Goal: Task Accomplishment & Management: Use online tool/utility

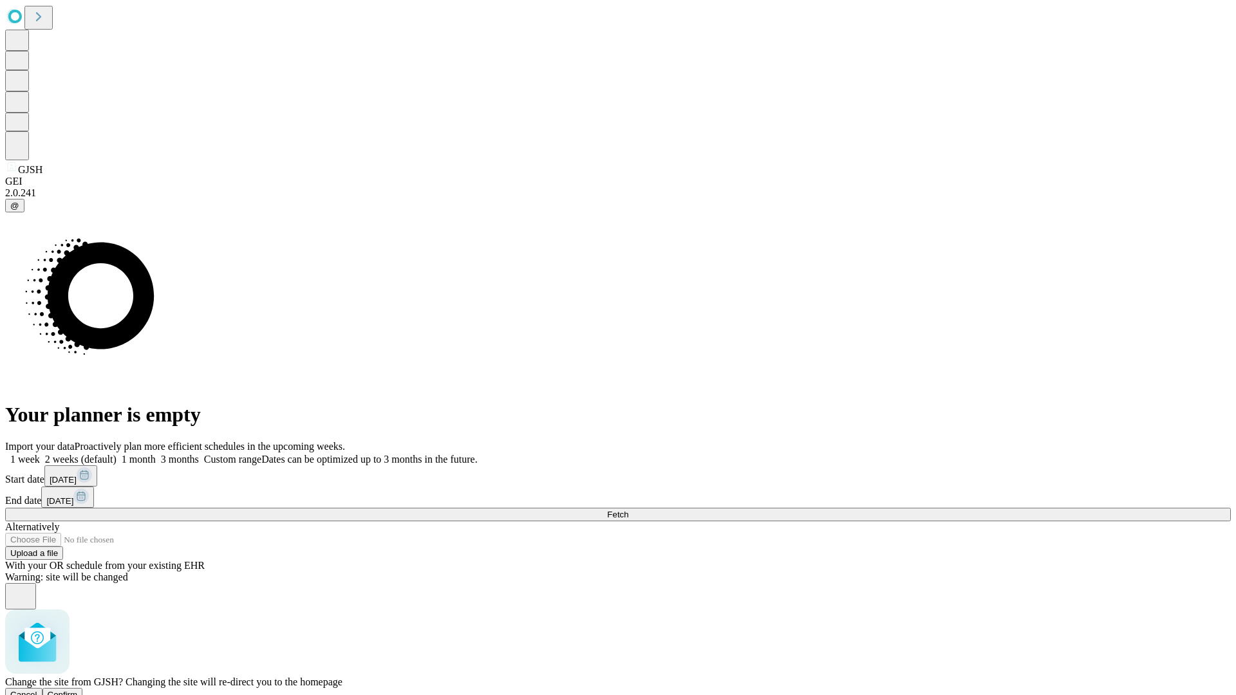
click at [78, 690] on span "Confirm" at bounding box center [63, 695] width 30 height 10
click at [116, 454] on label "2 weeks (default)" at bounding box center [78, 459] width 77 height 11
click at [628, 510] on span "Fetch" at bounding box center [617, 515] width 21 height 10
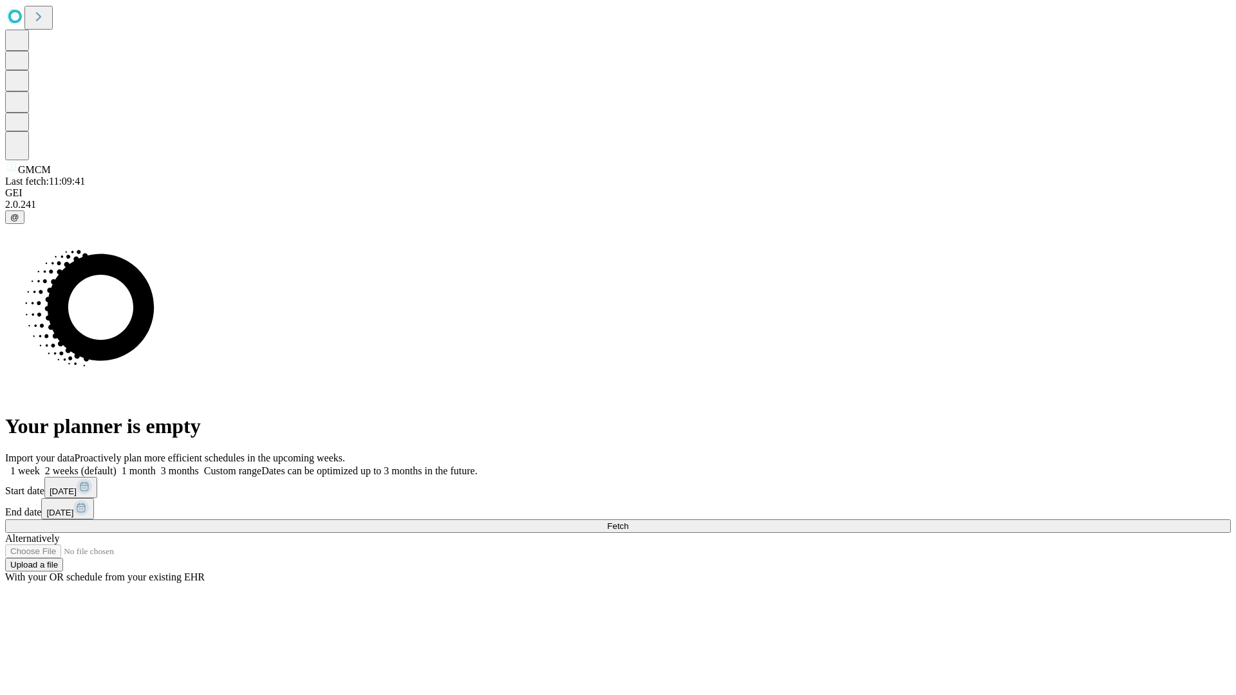
click at [116, 465] on label "2 weeks (default)" at bounding box center [78, 470] width 77 height 11
click at [628, 521] on span "Fetch" at bounding box center [617, 526] width 21 height 10
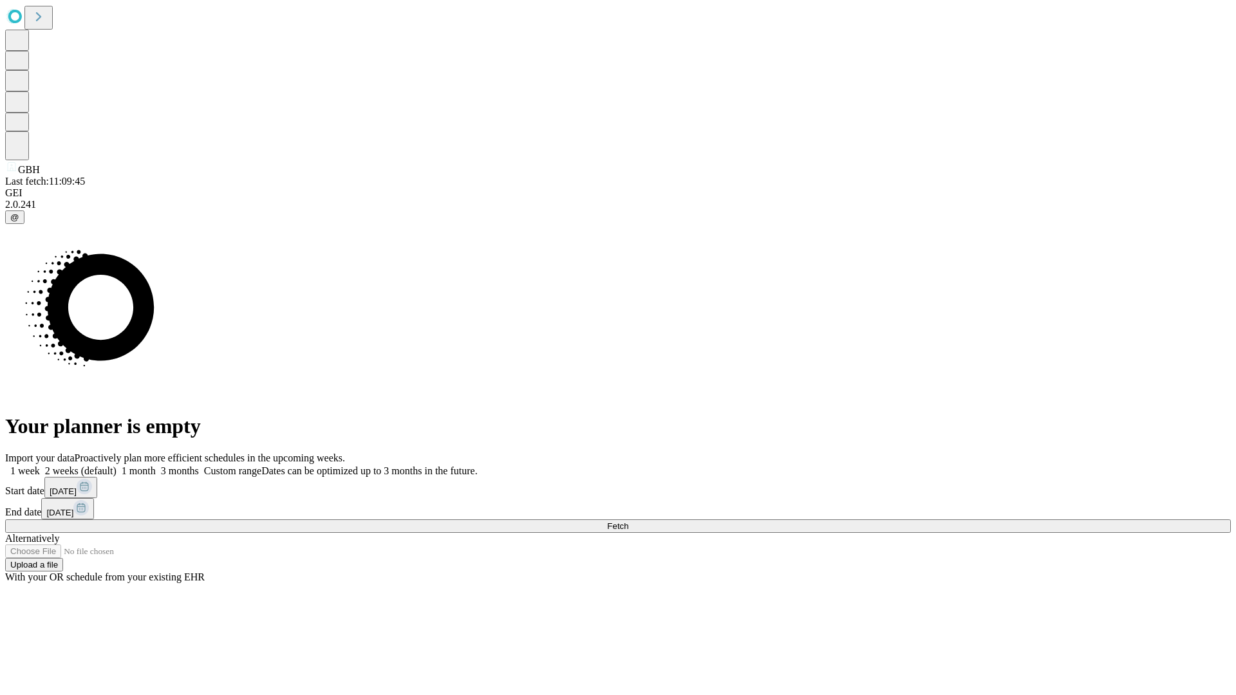
click at [116, 465] on label "2 weeks (default)" at bounding box center [78, 470] width 77 height 11
click at [628, 521] on span "Fetch" at bounding box center [617, 526] width 21 height 10
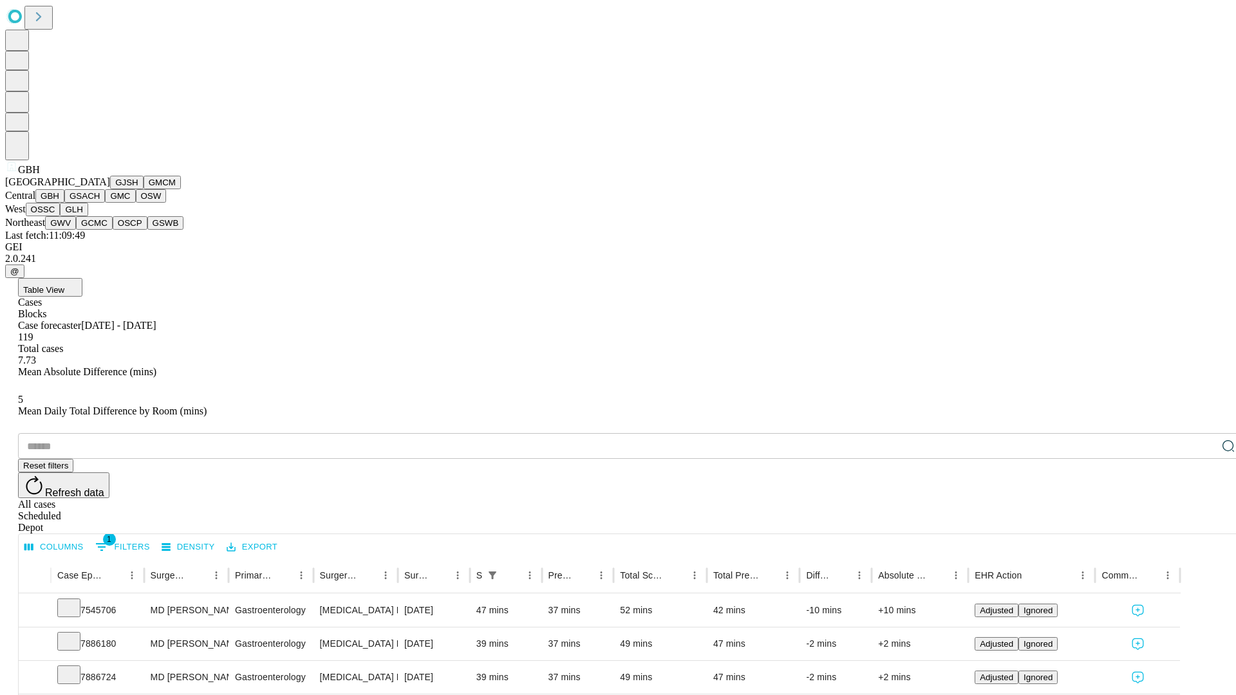
click at [100, 203] on button "GSACH" at bounding box center [84, 196] width 41 height 14
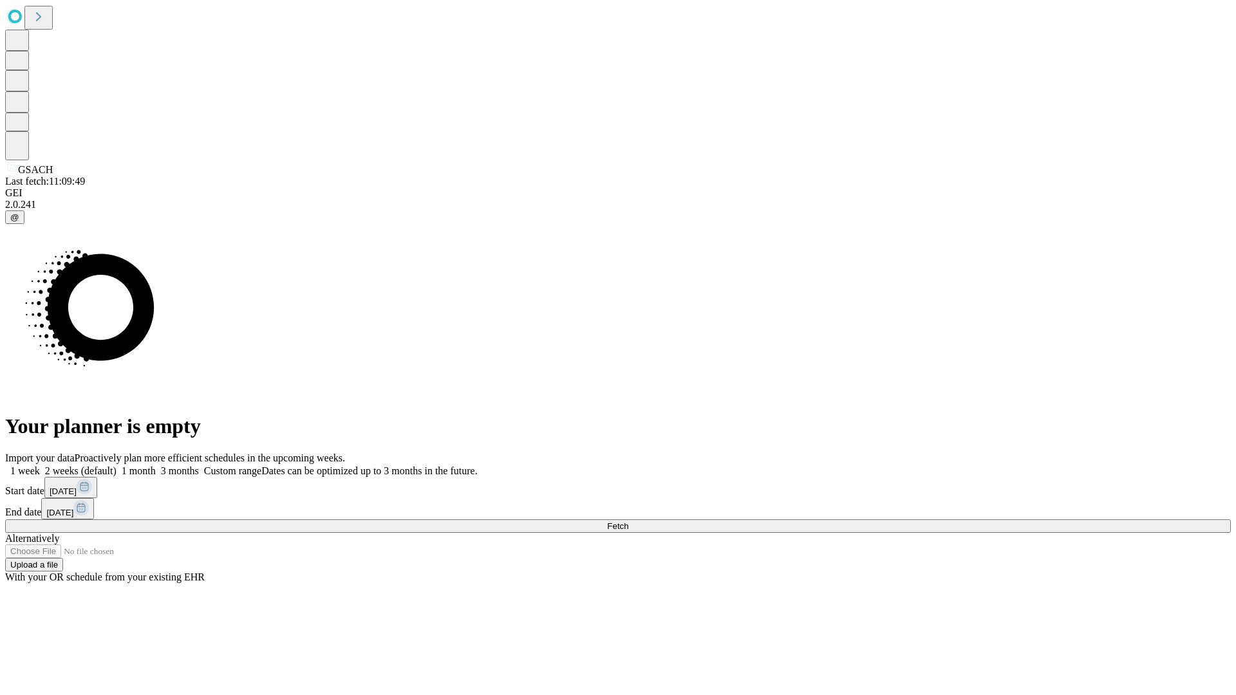
click at [116, 465] on label "2 weeks (default)" at bounding box center [78, 470] width 77 height 11
click at [628, 521] on span "Fetch" at bounding box center [617, 526] width 21 height 10
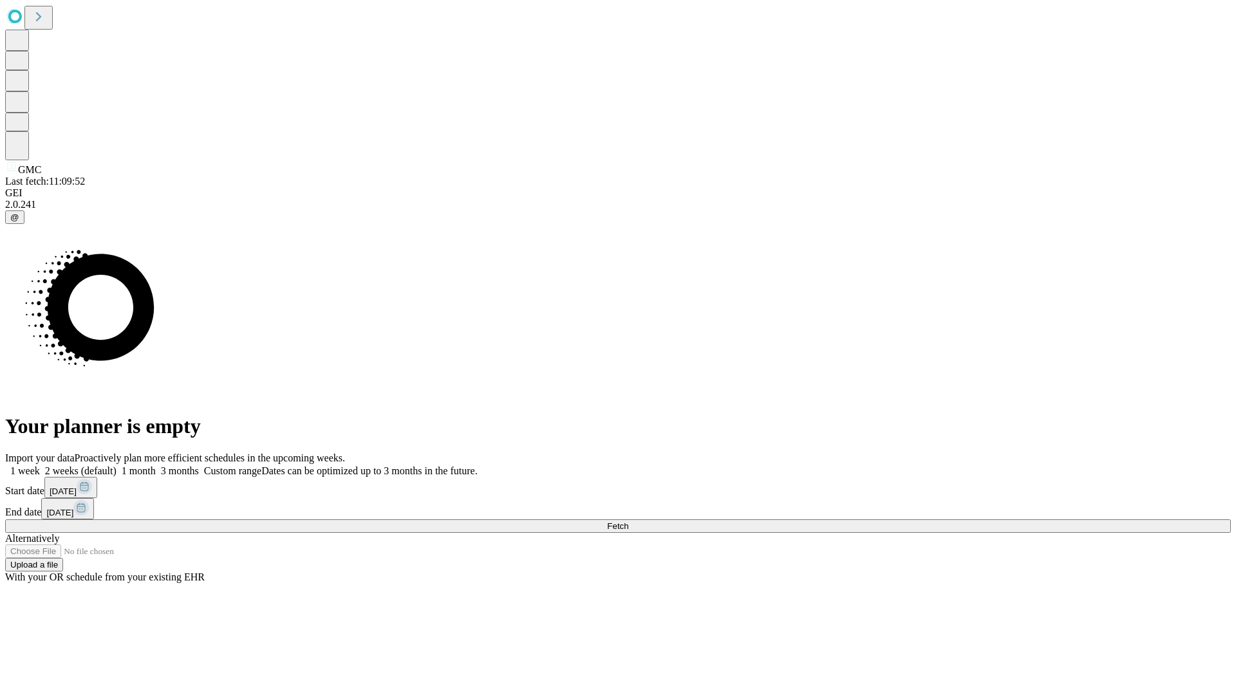
click at [116, 465] on label "2 weeks (default)" at bounding box center [78, 470] width 77 height 11
click at [628, 521] on span "Fetch" at bounding box center [617, 526] width 21 height 10
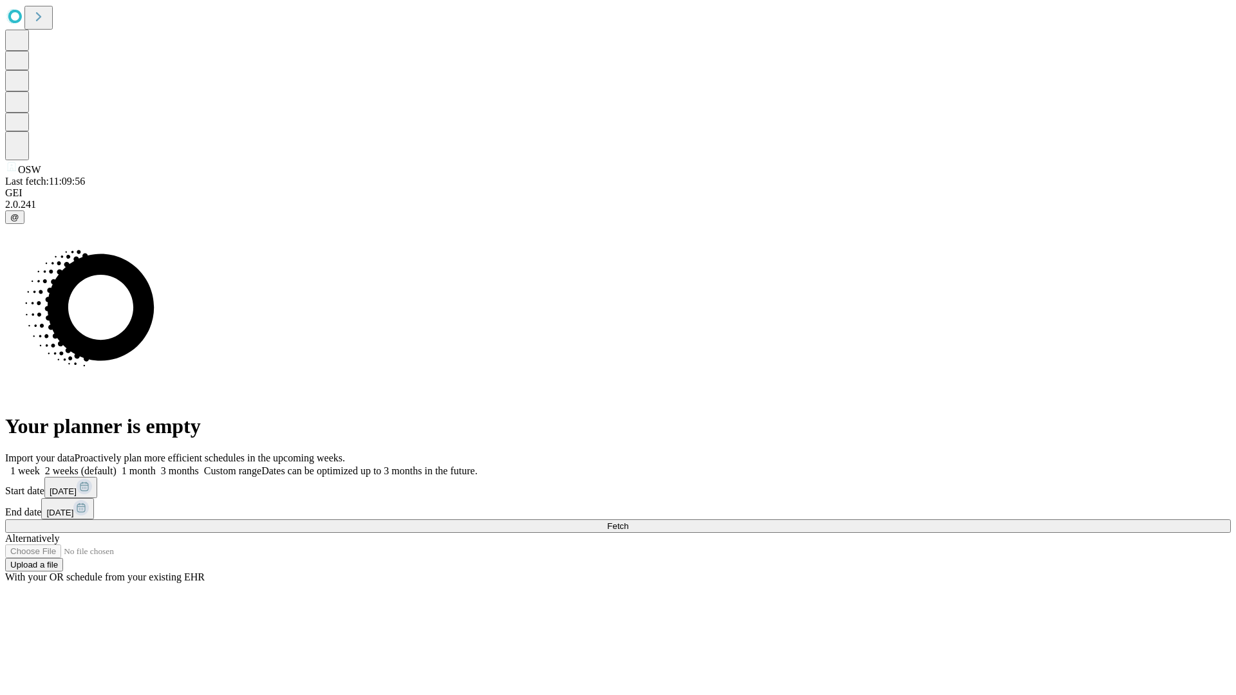
click at [116, 465] on label "2 weeks (default)" at bounding box center [78, 470] width 77 height 11
click at [628, 521] on span "Fetch" at bounding box center [617, 526] width 21 height 10
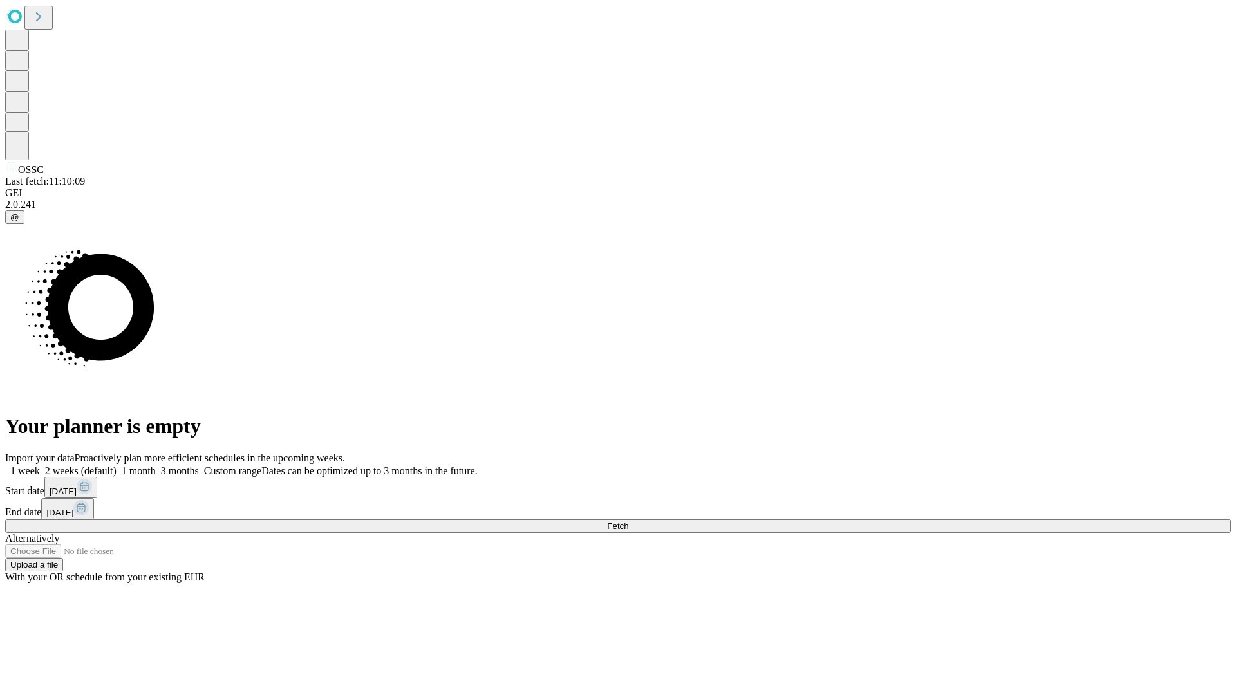
click at [116, 465] on label "2 weeks (default)" at bounding box center [78, 470] width 77 height 11
click at [628, 521] on span "Fetch" at bounding box center [617, 526] width 21 height 10
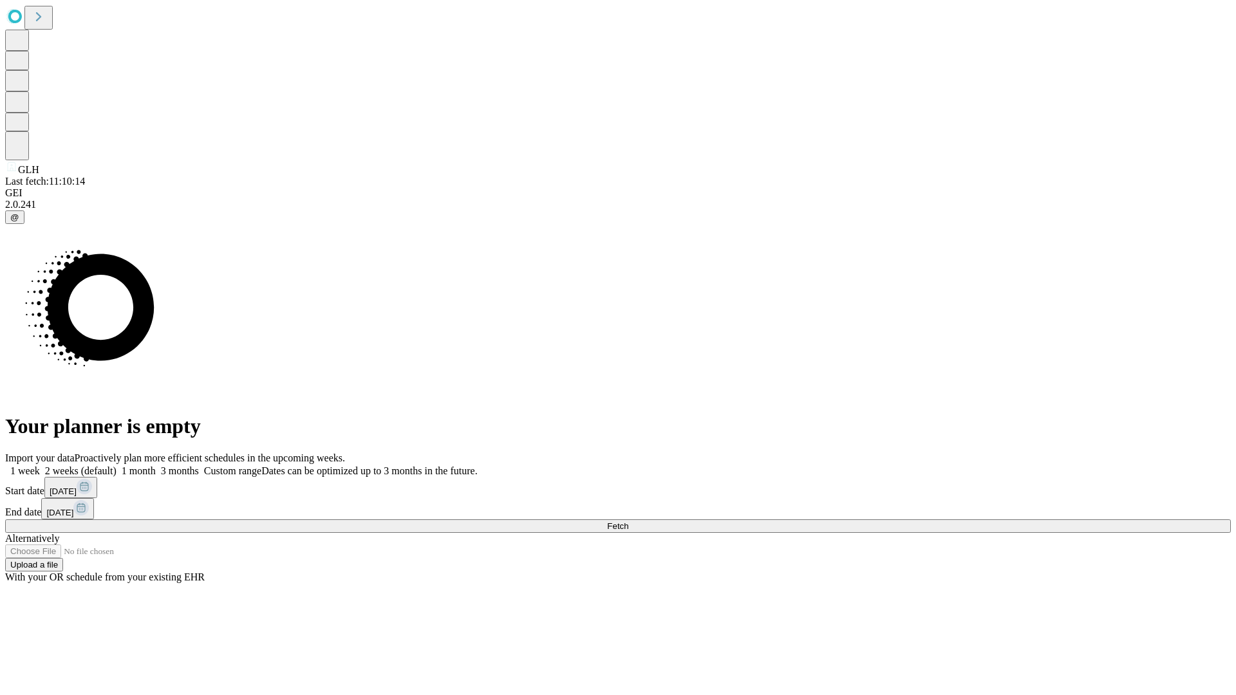
click at [628, 521] on span "Fetch" at bounding box center [617, 526] width 21 height 10
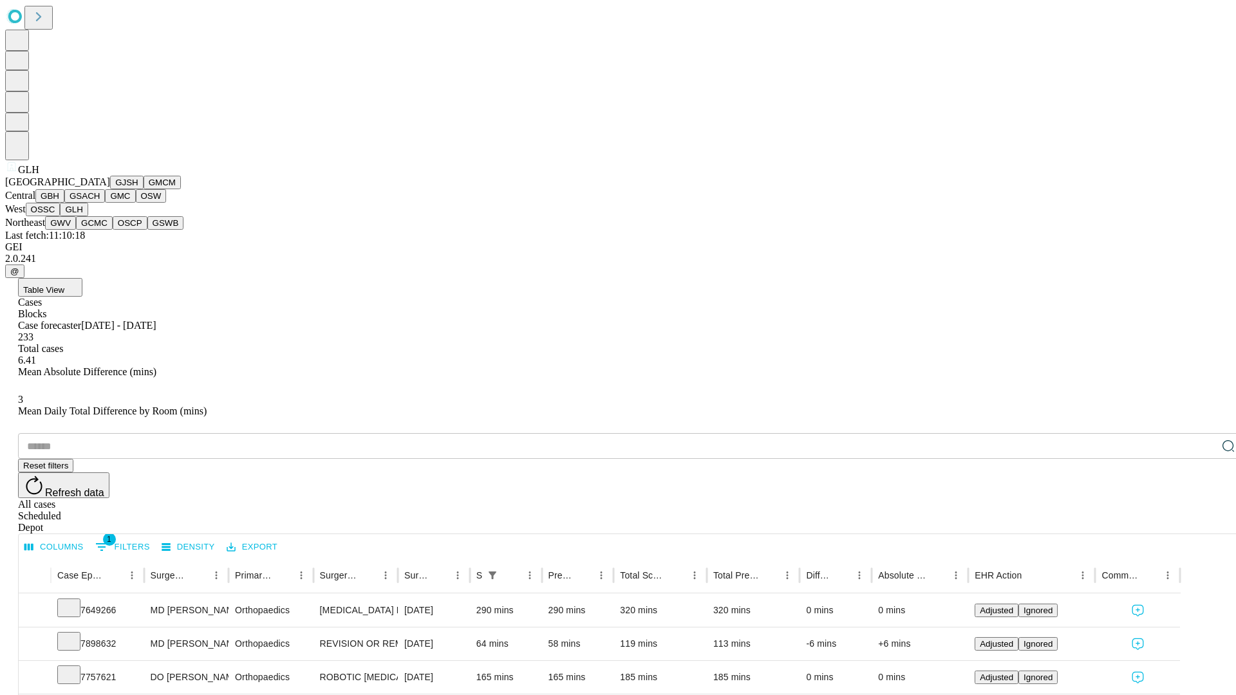
click at [76, 230] on button "GWV" at bounding box center [60, 223] width 31 height 14
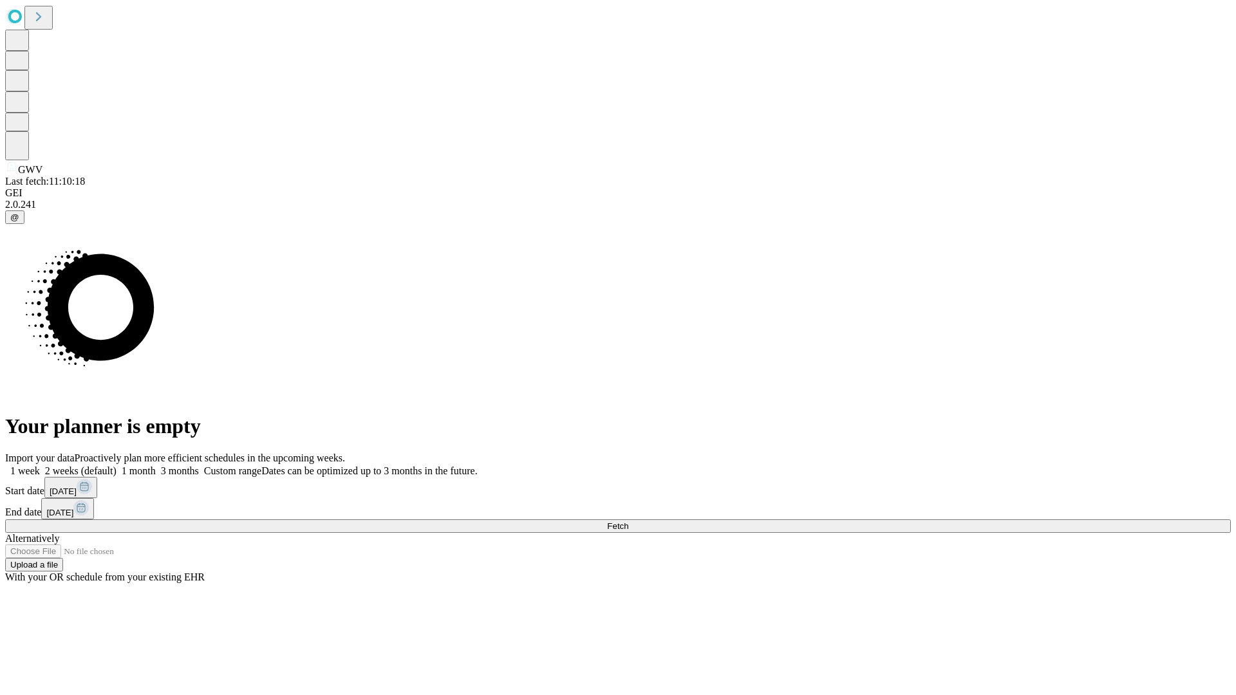
click at [116, 465] on label "2 weeks (default)" at bounding box center [78, 470] width 77 height 11
click at [628, 521] on span "Fetch" at bounding box center [617, 526] width 21 height 10
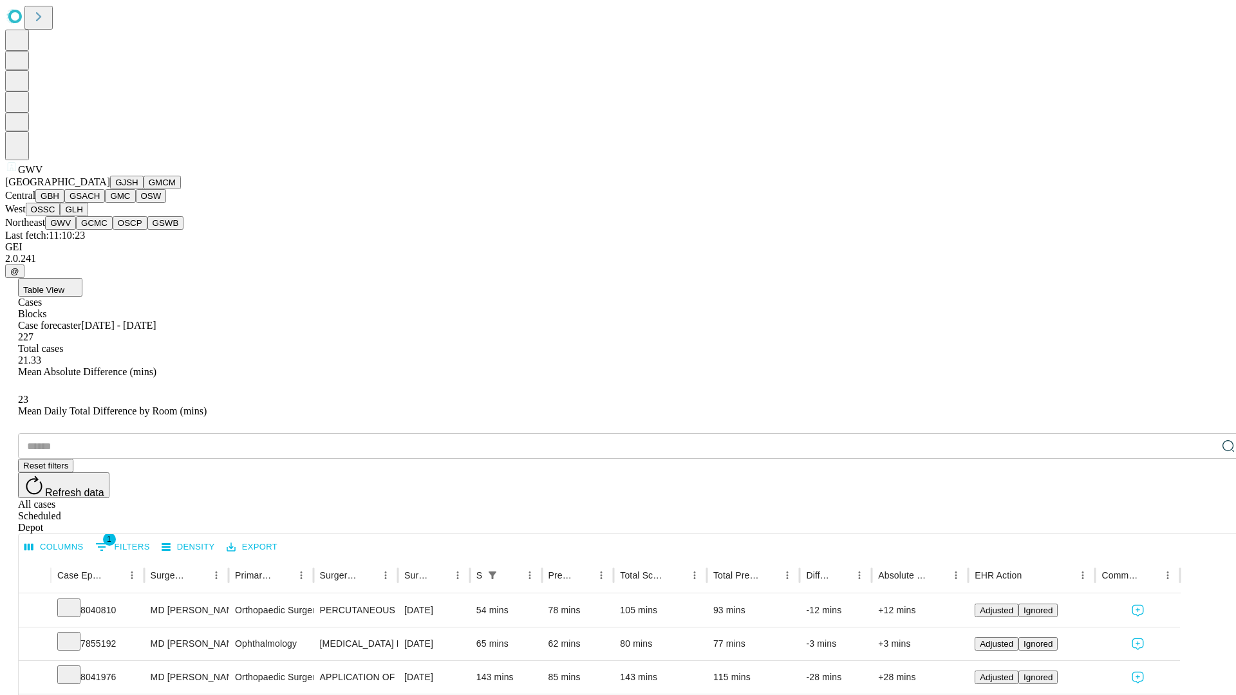
click at [100, 230] on button "GCMC" at bounding box center [94, 223] width 37 height 14
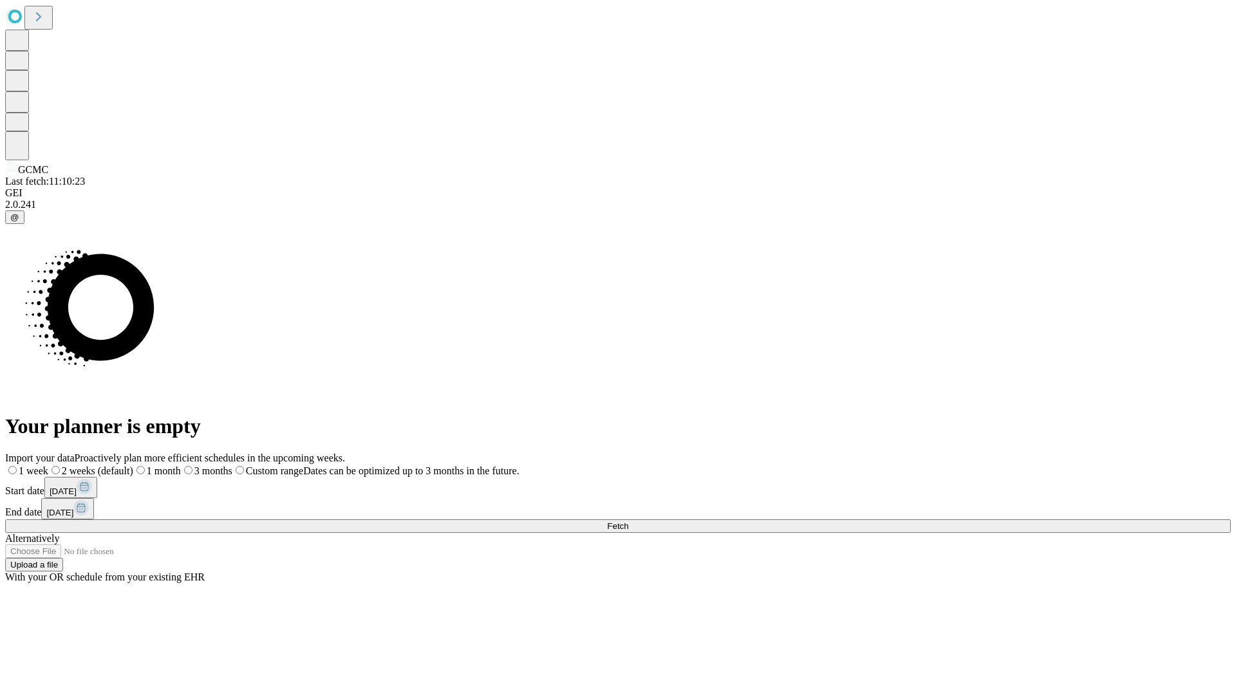
click at [133, 465] on label "2 weeks (default)" at bounding box center [90, 470] width 85 height 11
click at [628, 521] on span "Fetch" at bounding box center [617, 526] width 21 height 10
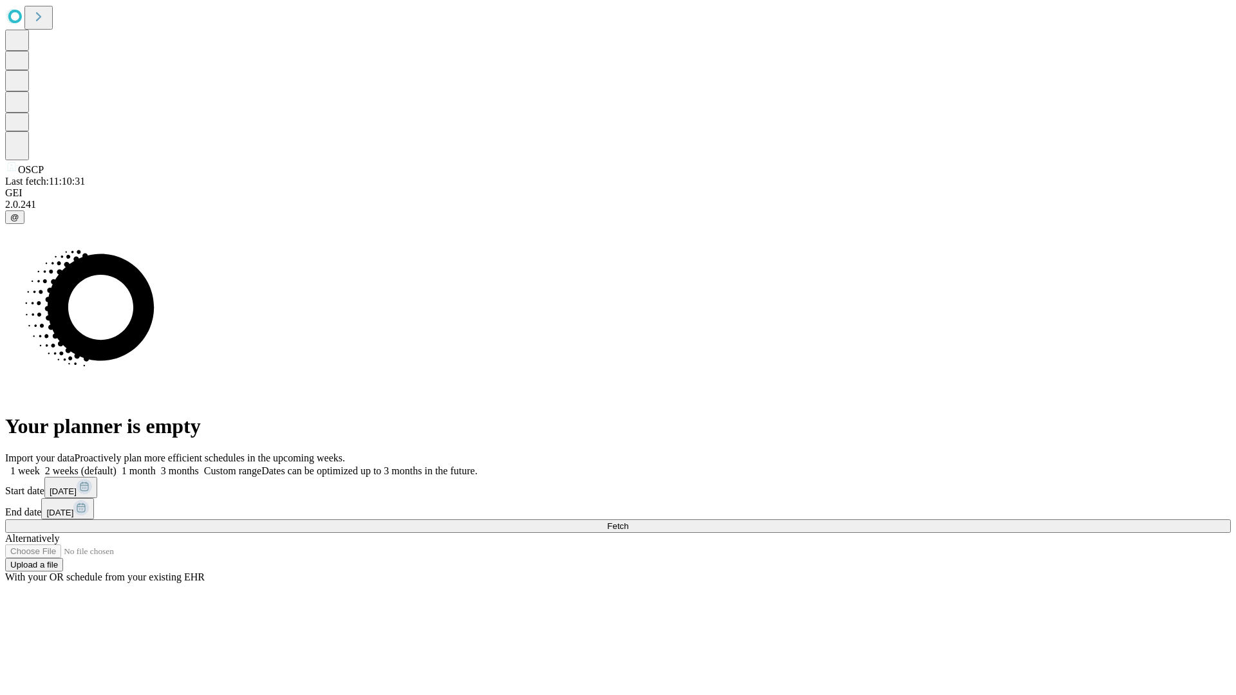
click at [116, 465] on label "2 weeks (default)" at bounding box center [78, 470] width 77 height 11
click at [628, 521] on span "Fetch" at bounding box center [617, 526] width 21 height 10
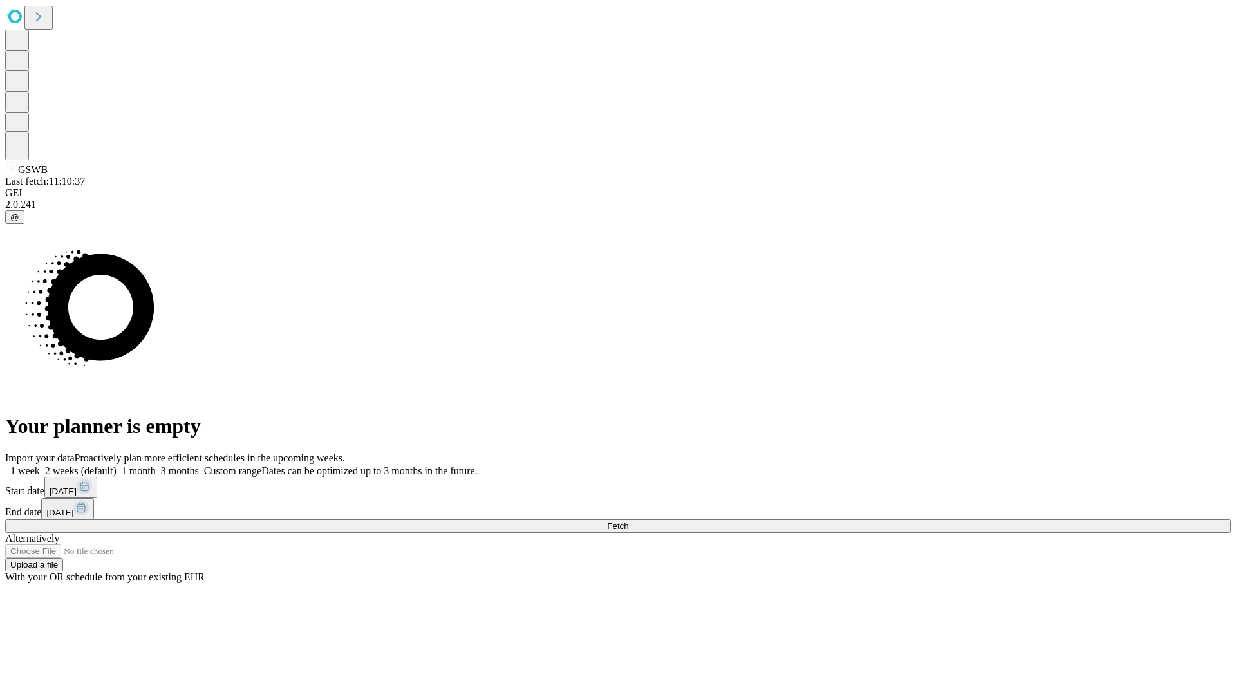
click at [116, 465] on label "2 weeks (default)" at bounding box center [78, 470] width 77 height 11
click at [628, 521] on span "Fetch" at bounding box center [617, 526] width 21 height 10
